Goal: Task Accomplishment & Management: Manage account settings

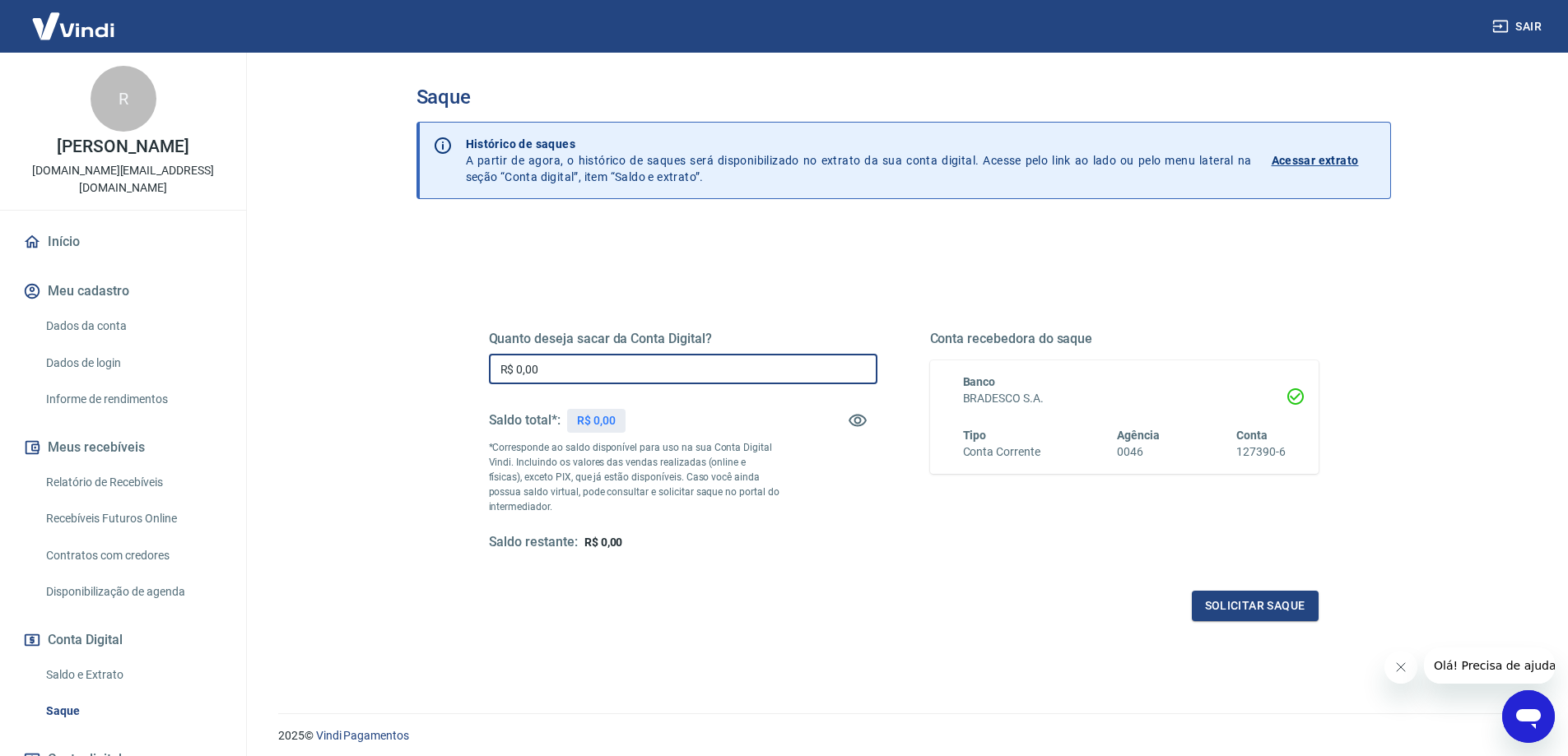
click at [574, 371] on input "R$ 0,00" at bounding box center [683, 369] width 388 height 31
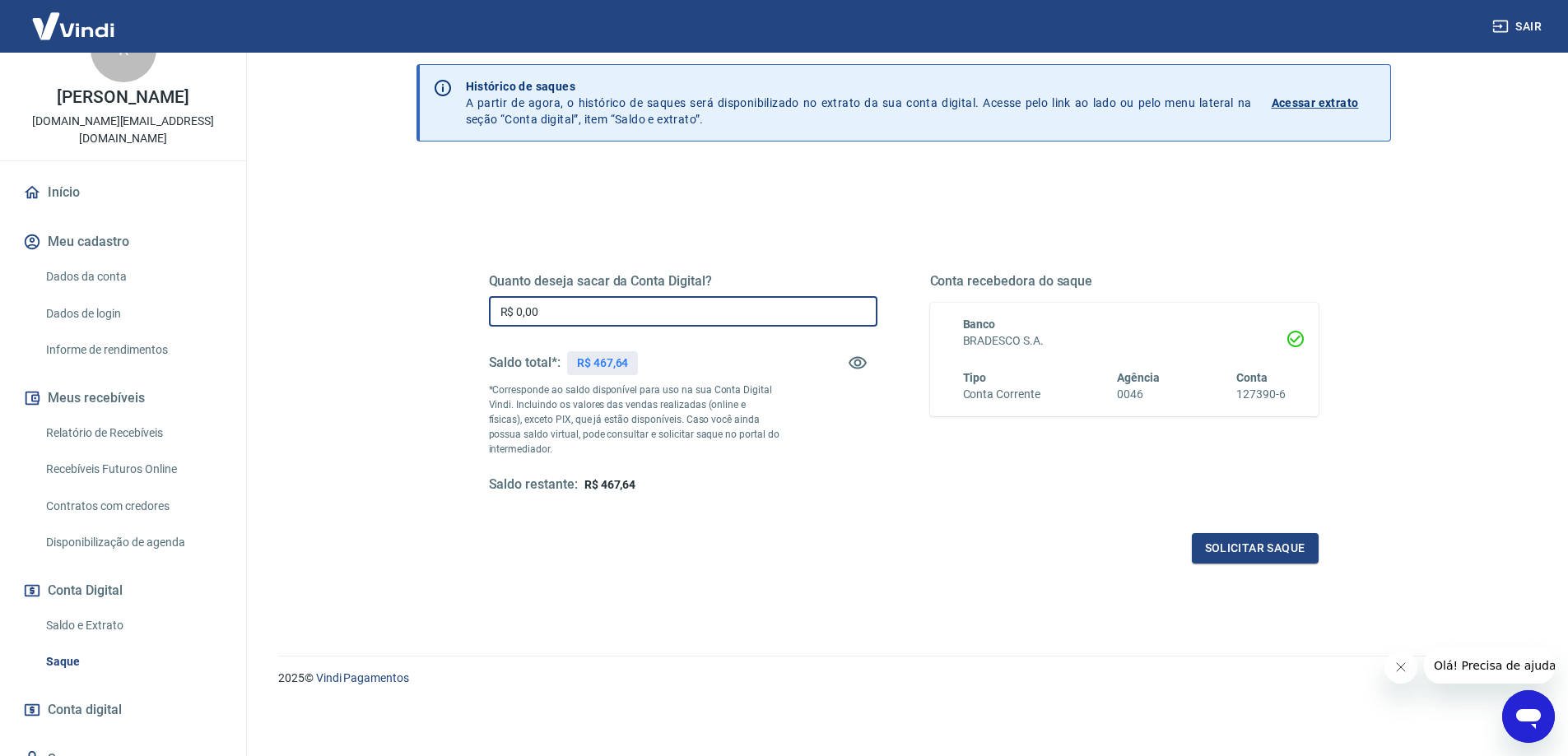
scroll to position [103, 0]
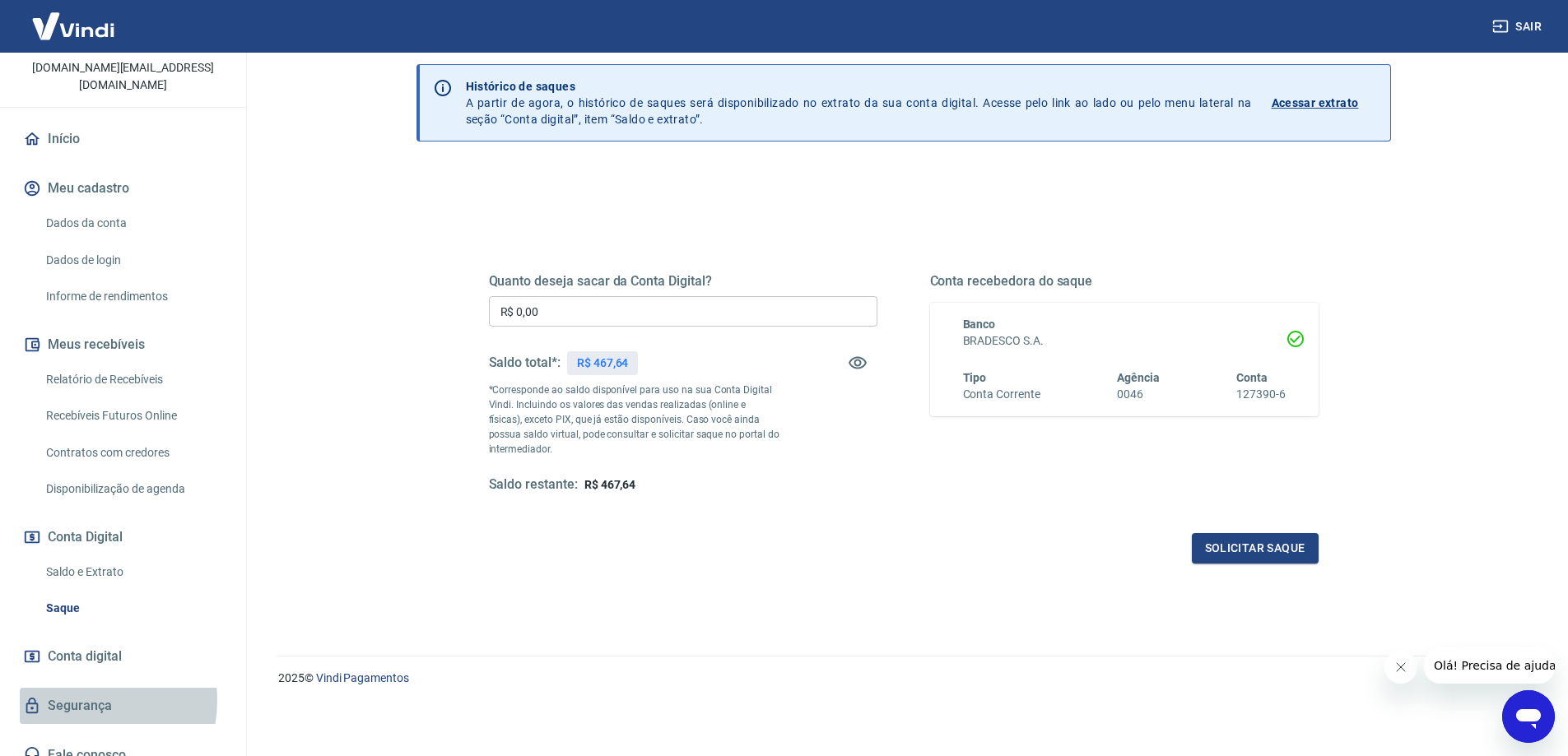
click at [80, 688] on link "Segurança" at bounding box center [122, 706] width 206 height 36
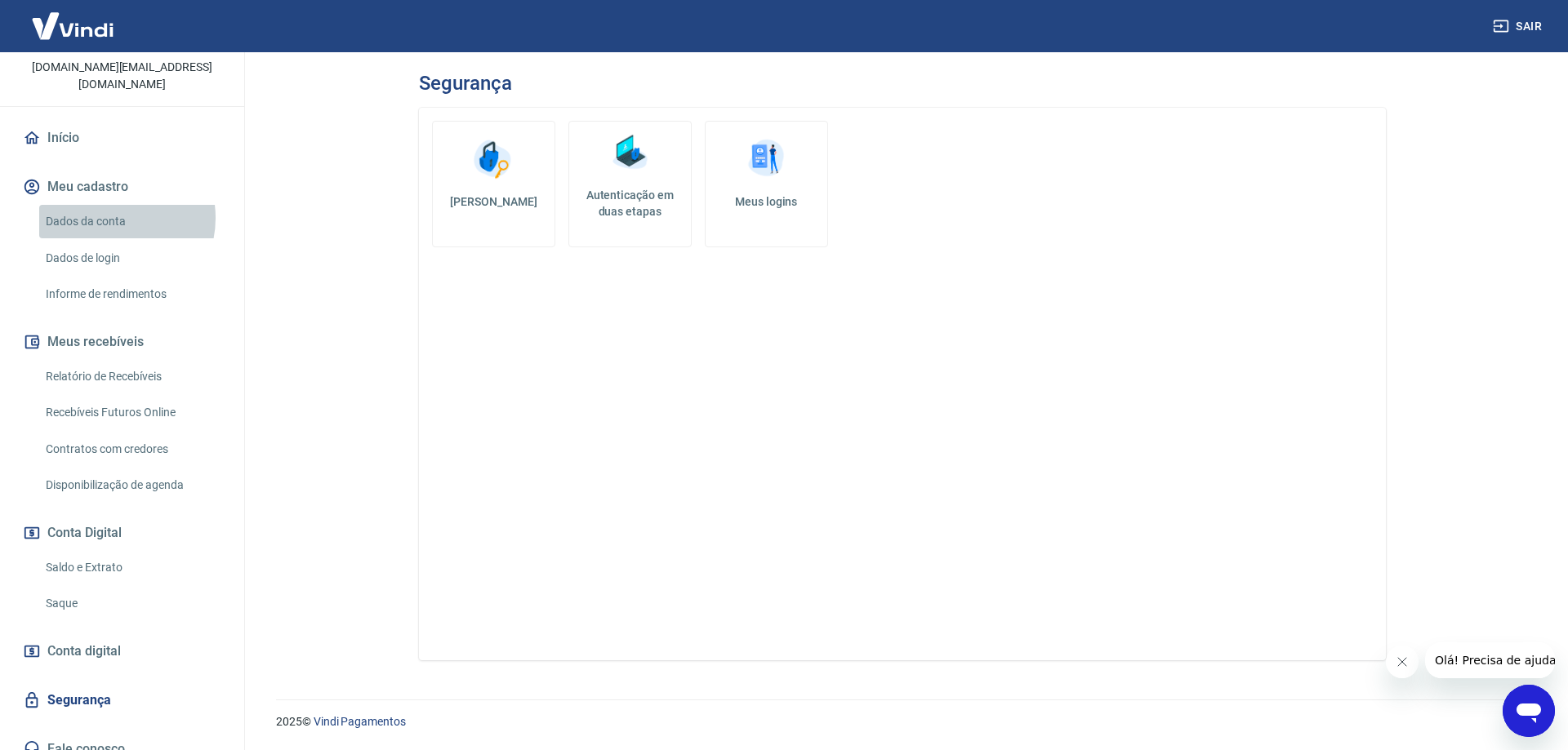
click at [111, 205] on link "Dados da conta" at bounding box center [132, 221] width 186 height 33
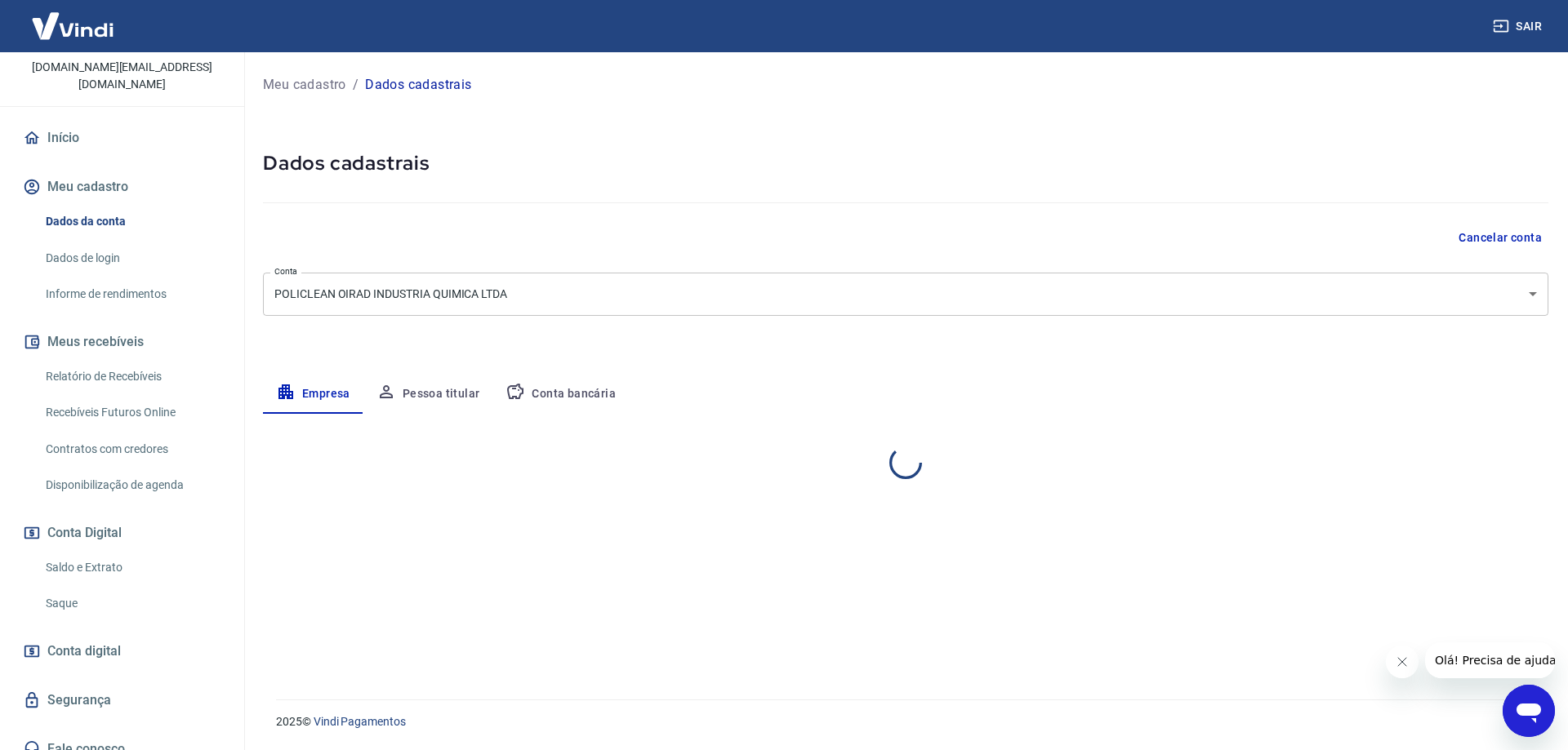
select select "SP"
select select "business"
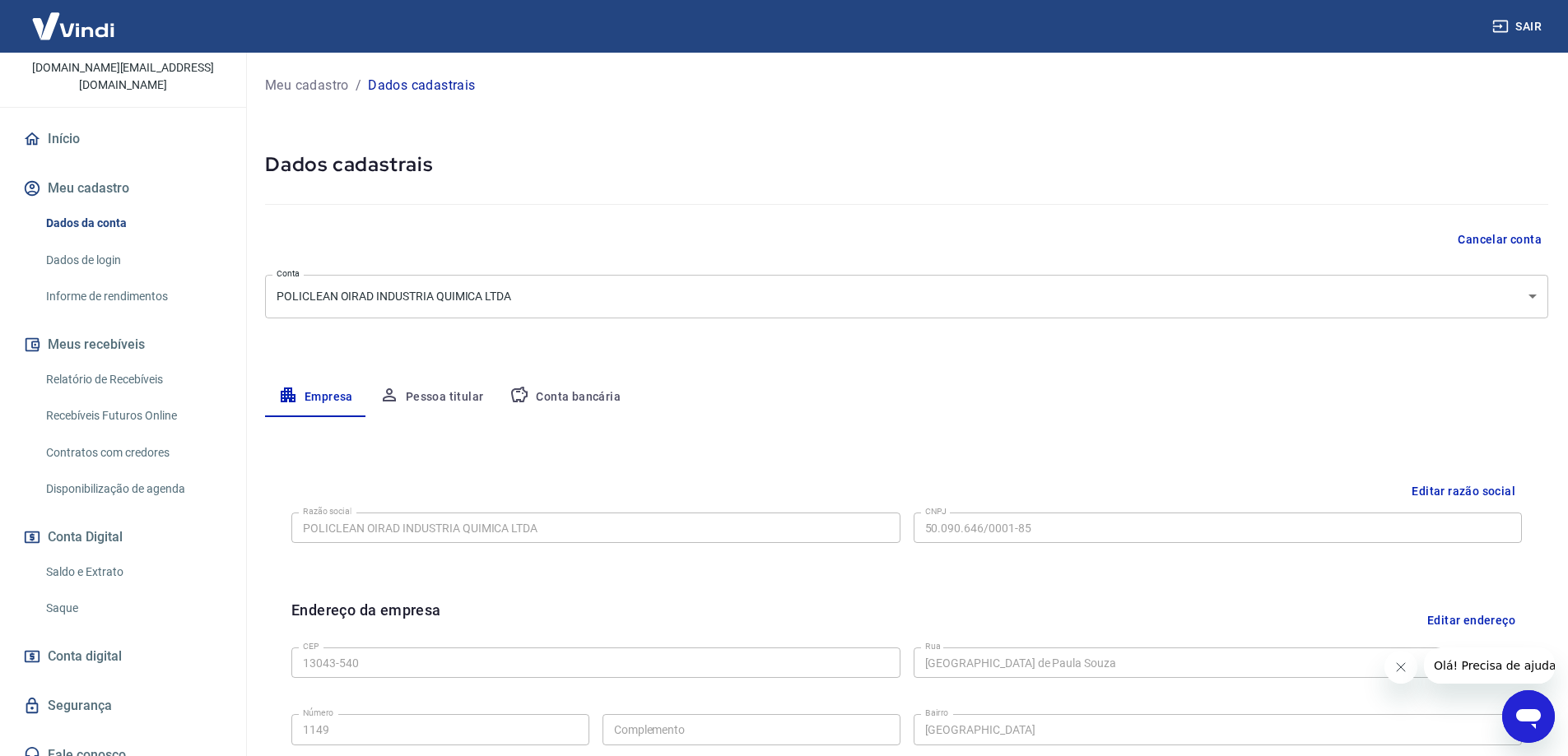
click at [565, 390] on button "Conta bancária" at bounding box center [565, 397] width 138 height 40
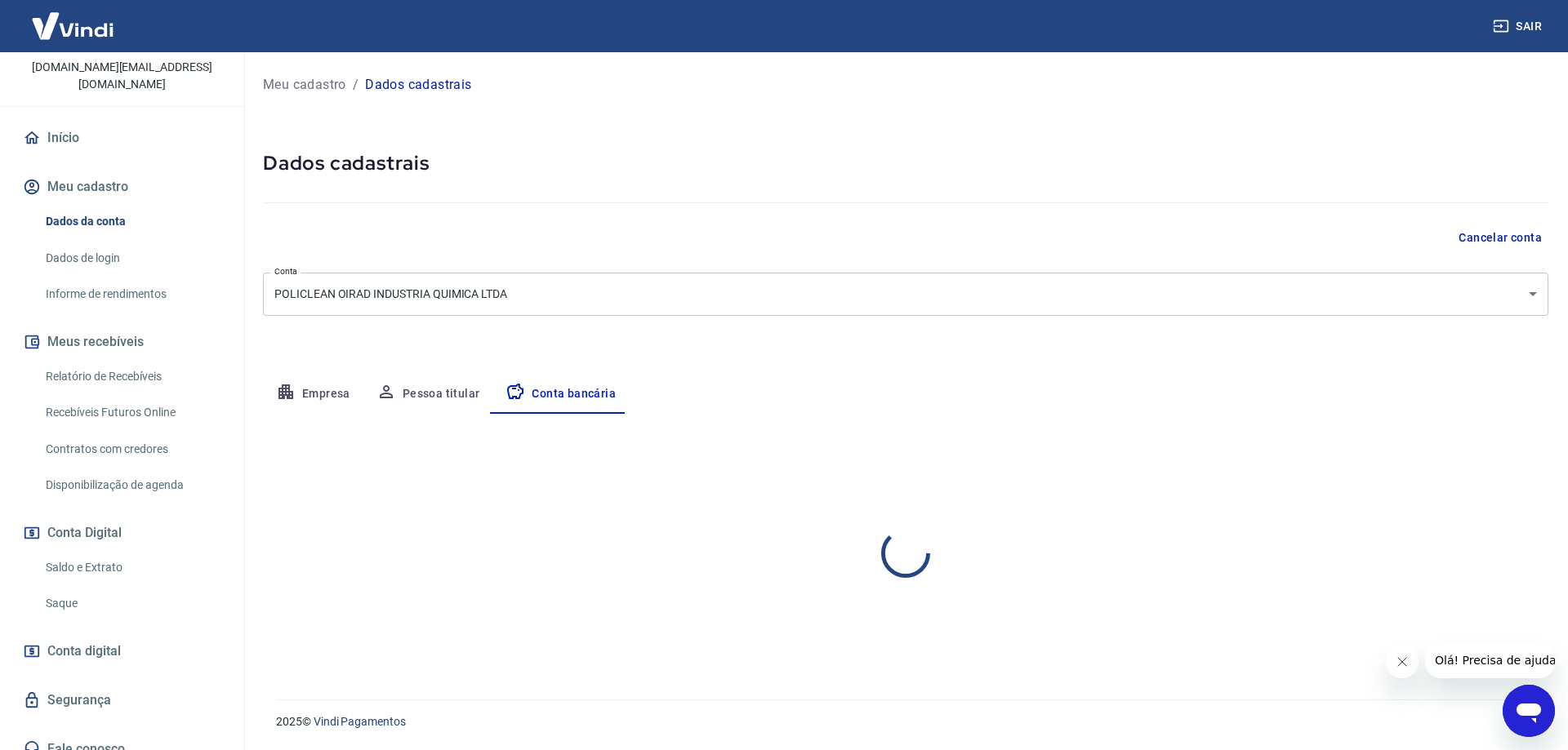
select select "1"
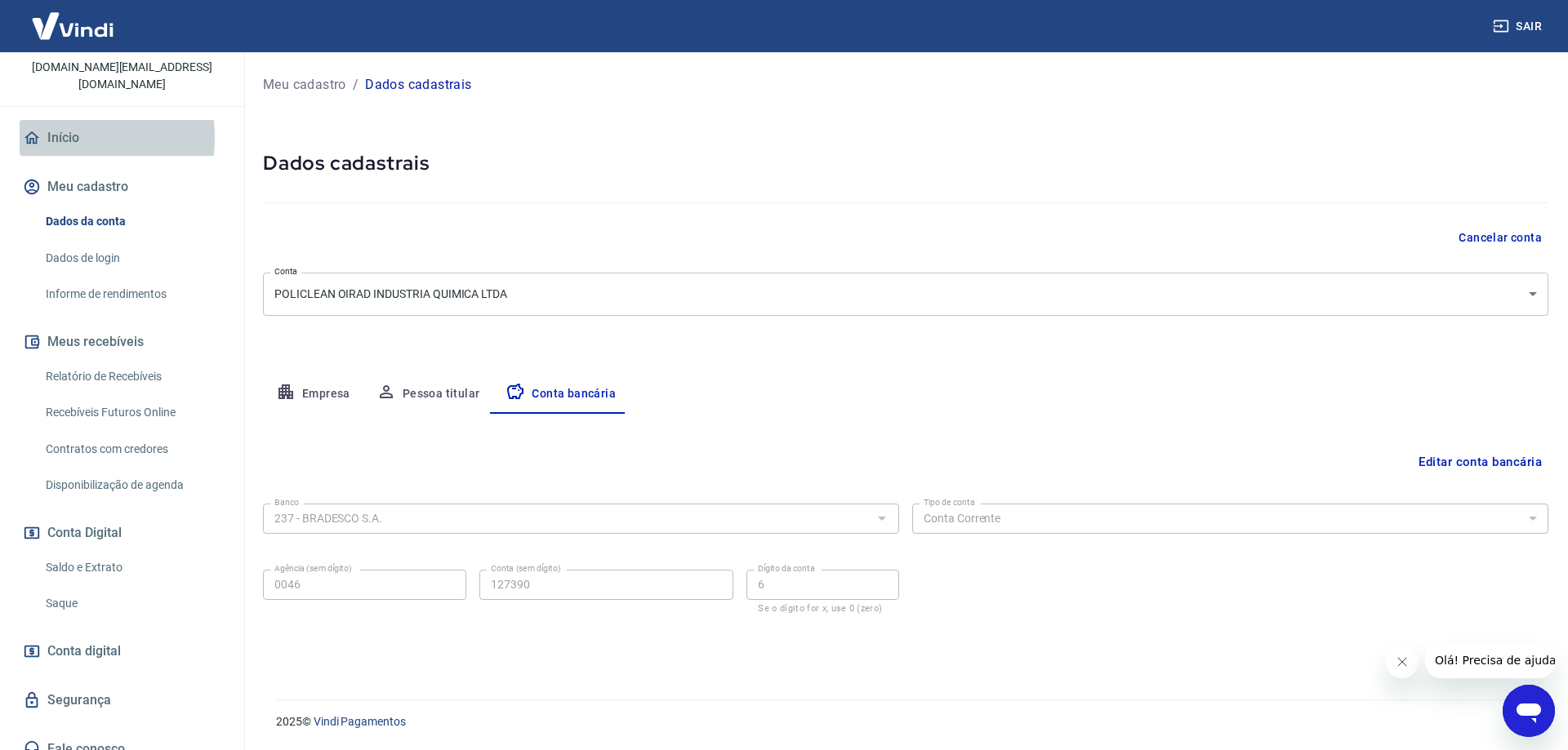
click at [63, 120] on link "Início" at bounding box center [121, 138] width 205 height 36
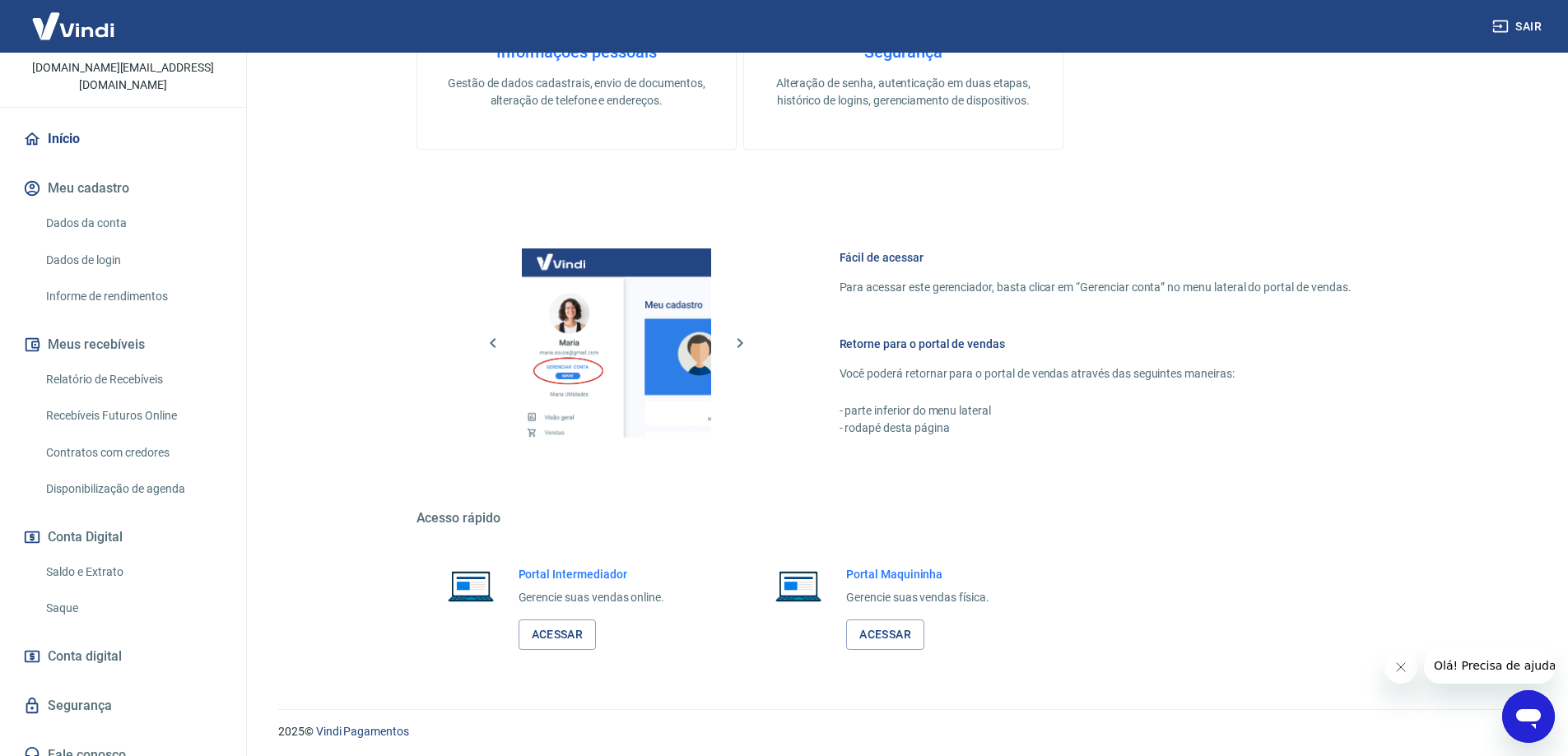
scroll to position [527, 0]
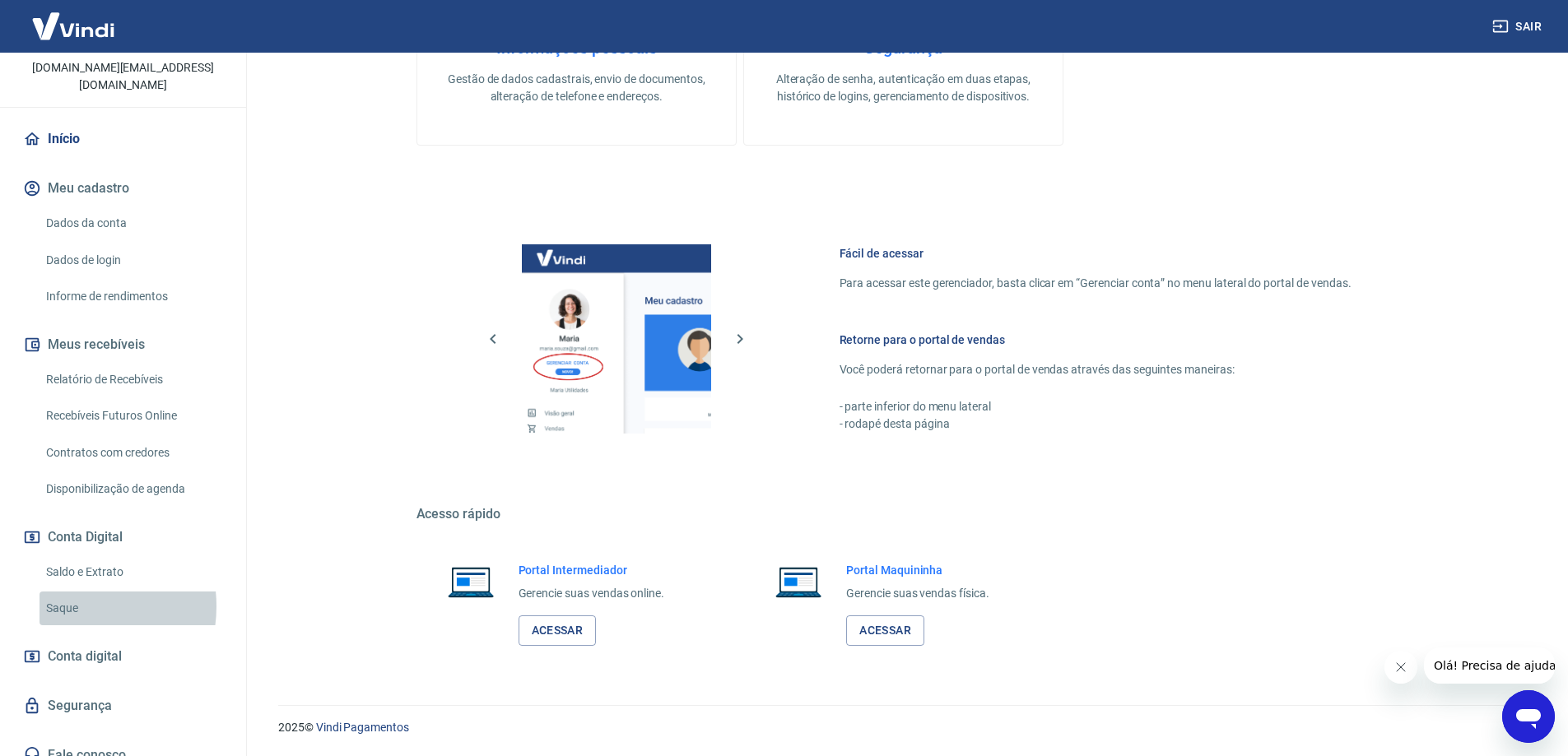
click at [72, 592] on link "Saque" at bounding box center [133, 608] width 187 height 33
